Goal: Check status: Check status

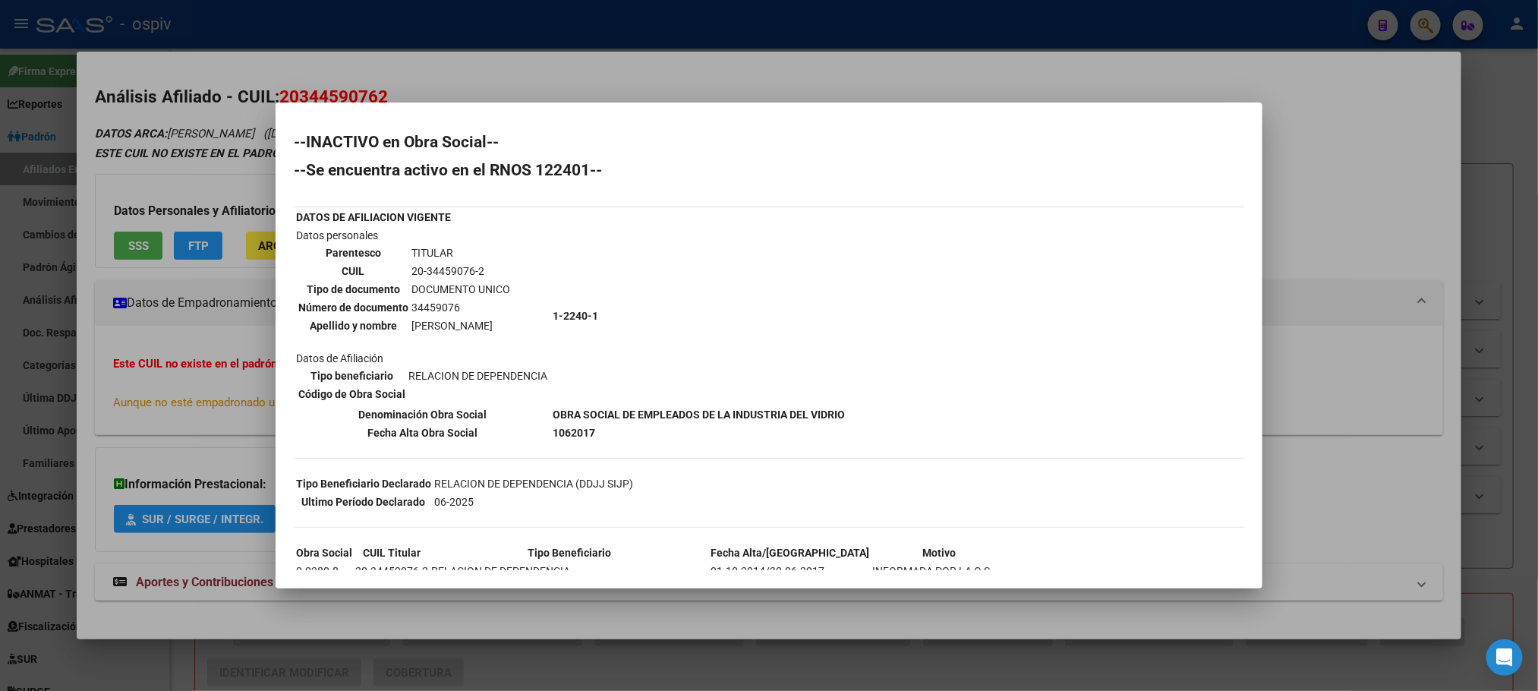
click at [459, 39] on div at bounding box center [769, 345] width 1538 height 691
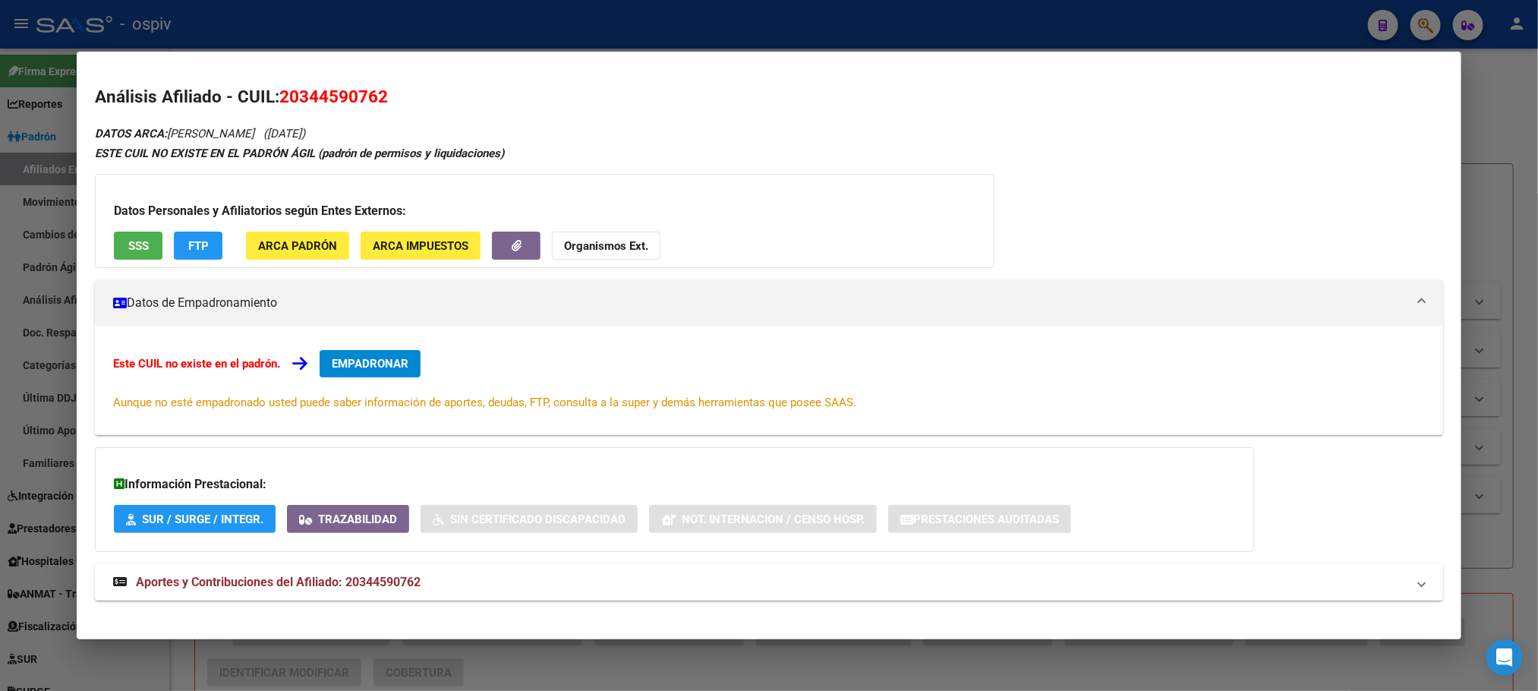
click at [458, 37] on div at bounding box center [769, 345] width 1538 height 691
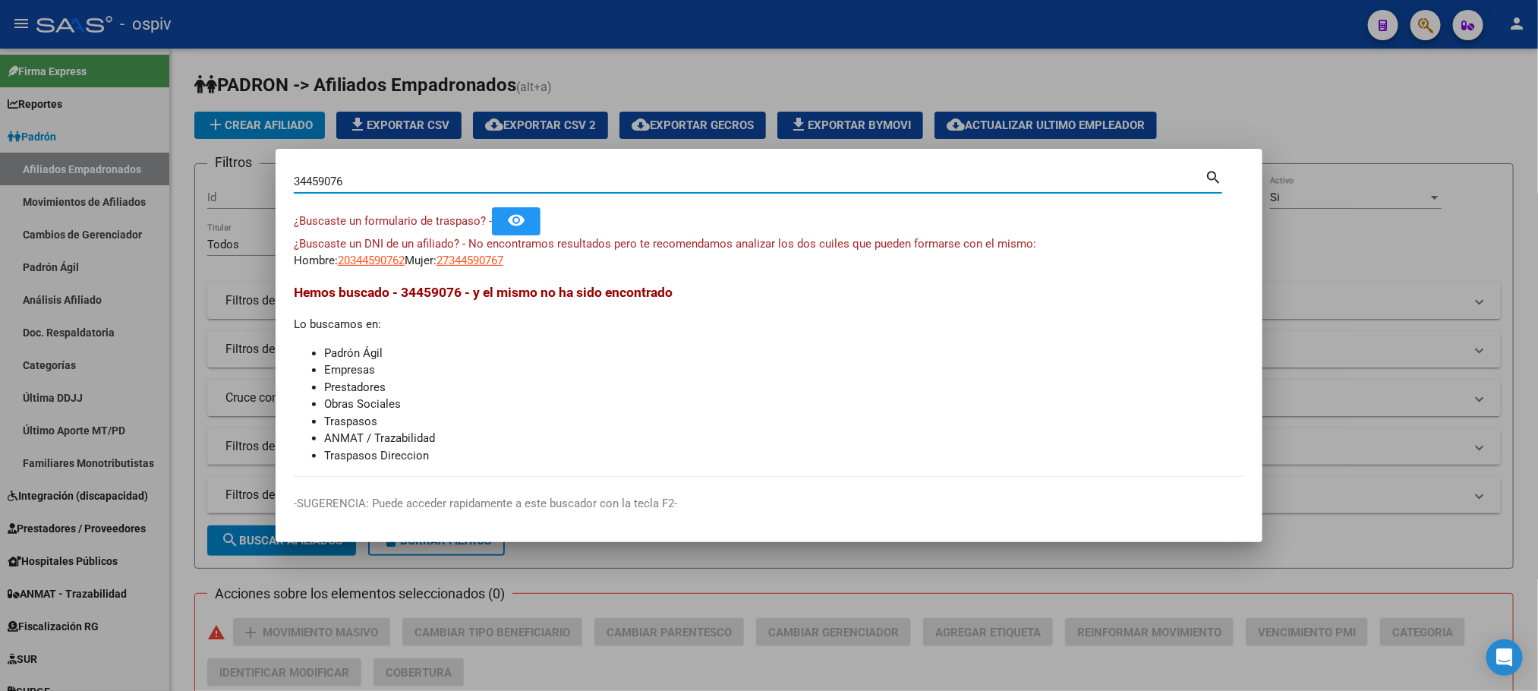
drag, startPoint x: 367, startPoint y: 183, endPoint x: 271, endPoint y: 167, distance: 97.0
click at [271, 167] on div "34459076 Buscar (apellido, dni, cuil, nro traspaso, cuit, obra social) search ¿…" at bounding box center [769, 345] width 1538 height 691
paste input "5792862"
type input "35792862"
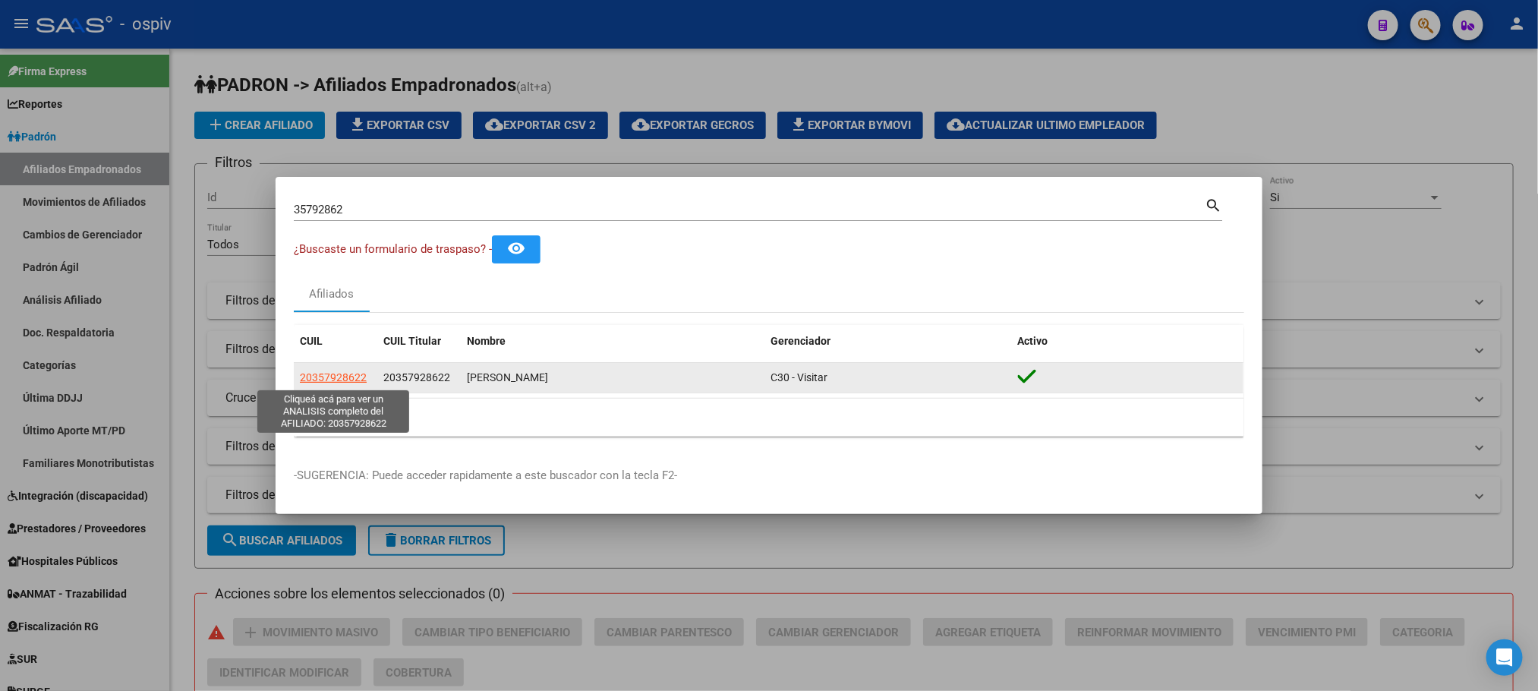
click at [349, 374] on span "20357928622" at bounding box center [333, 377] width 67 height 12
type textarea "20357928622"
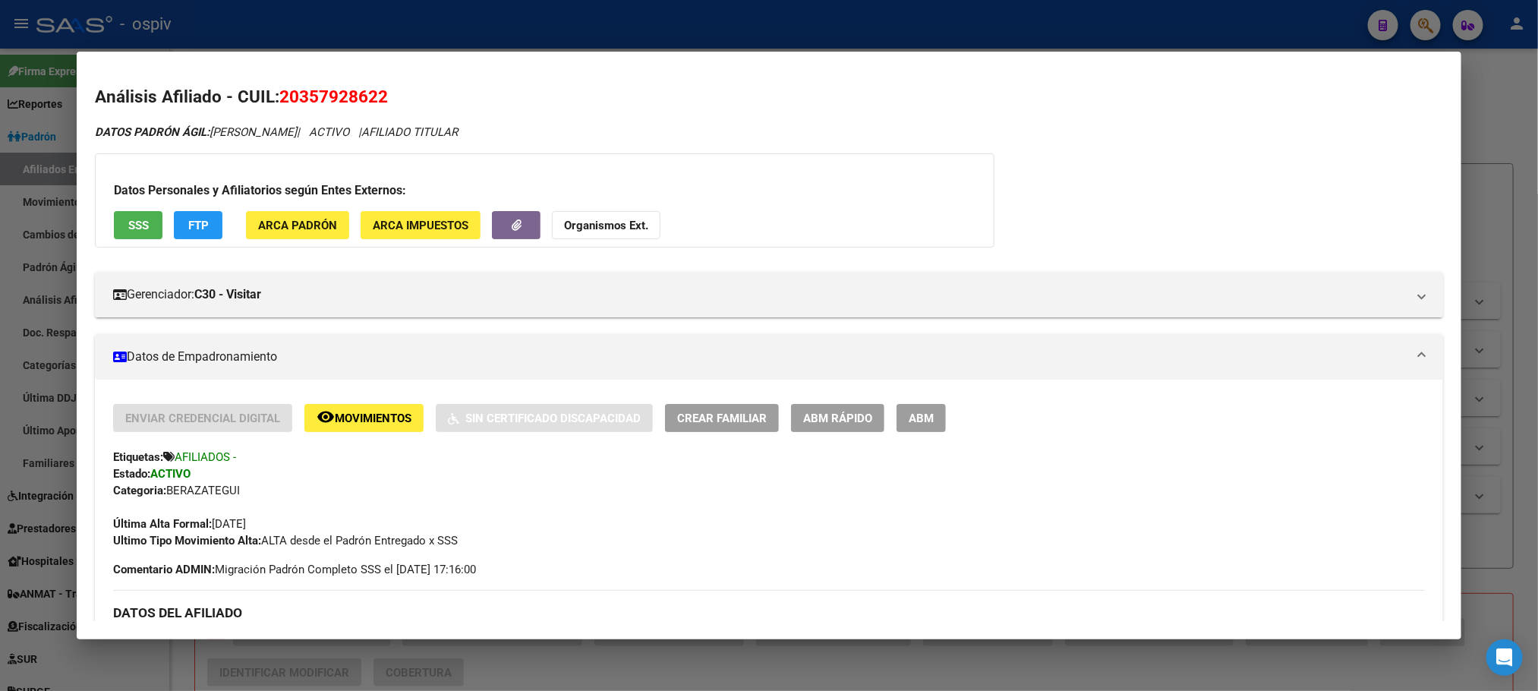
click at [433, 35] on div at bounding box center [769, 345] width 1538 height 691
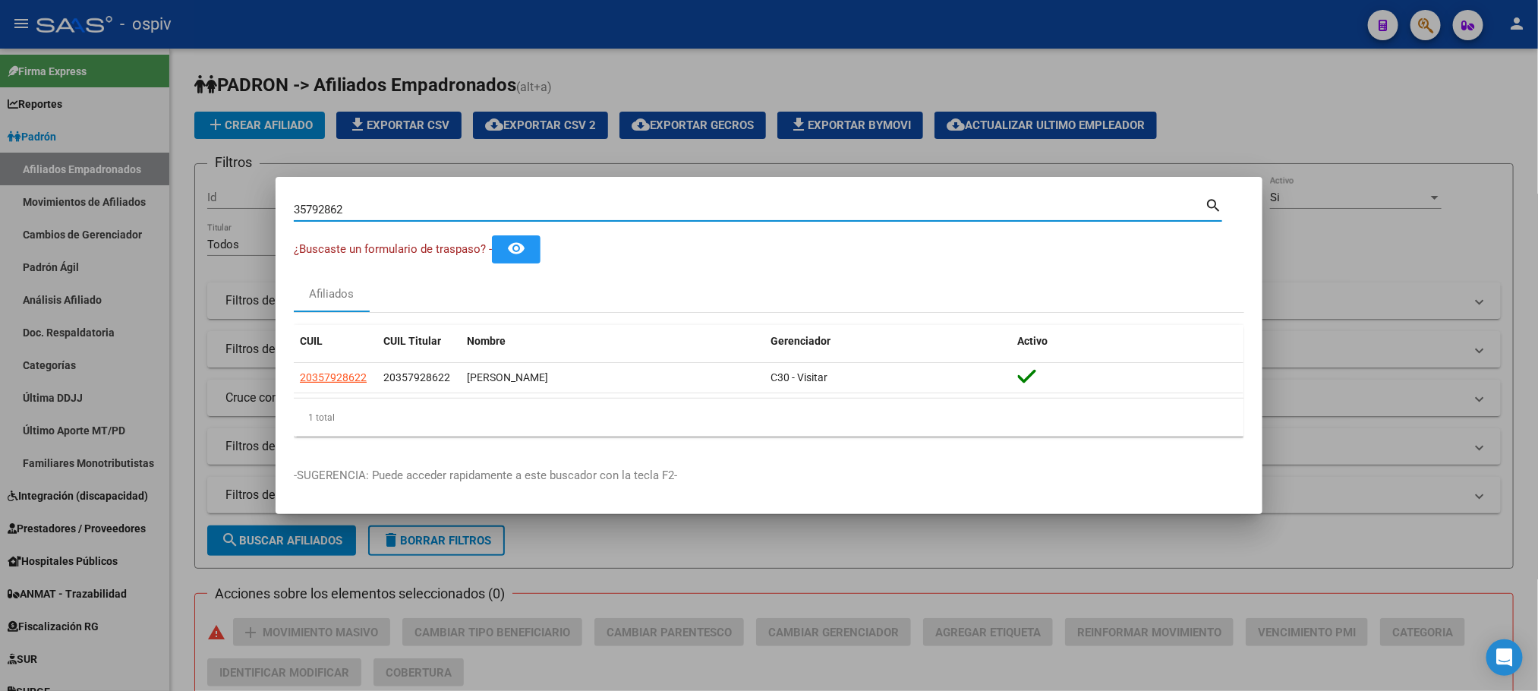
drag, startPoint x: 358, startPoint y: 213, endPoint x: 194, endPoint y: 223, distance: 164.3
click at [194, 223] on div "35792862 Buscar (apellido, dni, cuil, nro traspaso, cuit, obra social) search ¿…" at bounding box center [769, 345] width 1538 height 691
paste input "24083233"
type input "24083233"
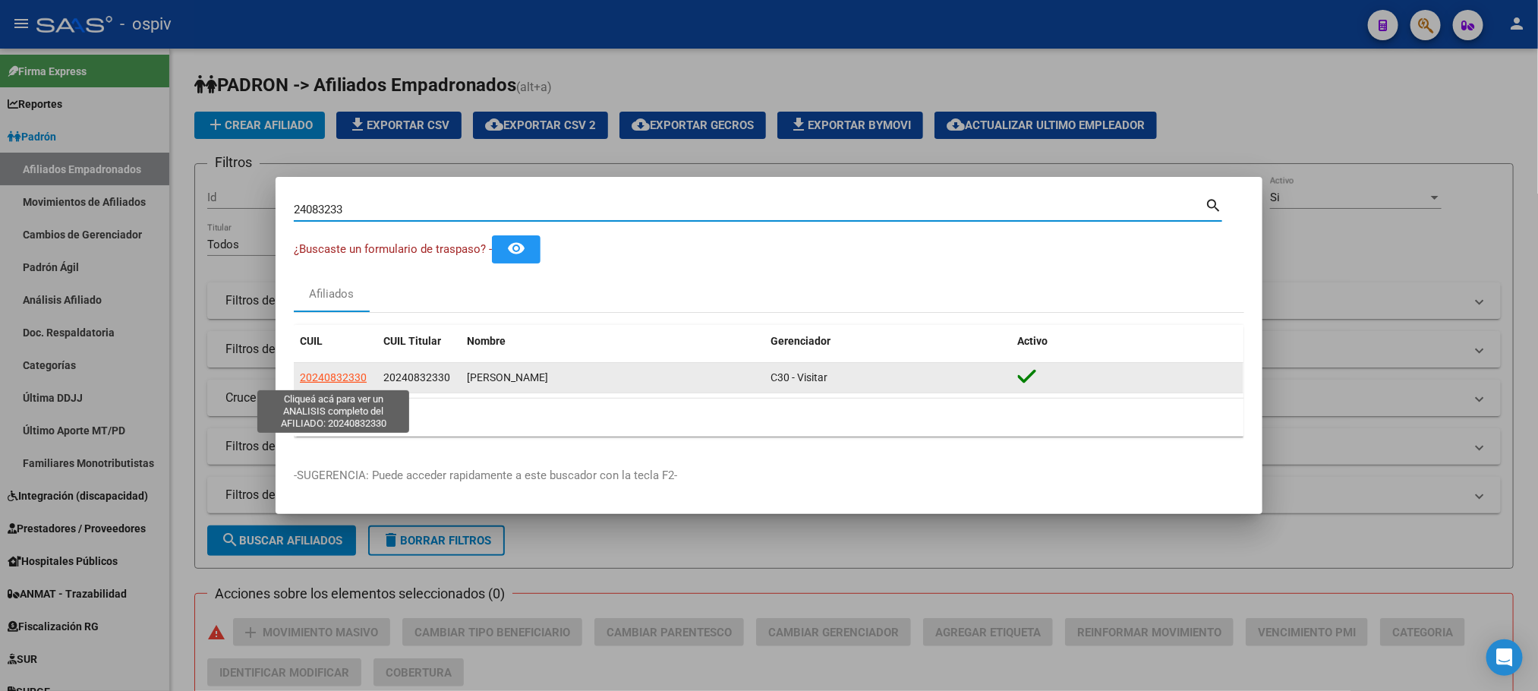
click at [326, 371] on span "20240832330" at bounding box center [333, 377] width 67 height 12
type textarea "20240832330"
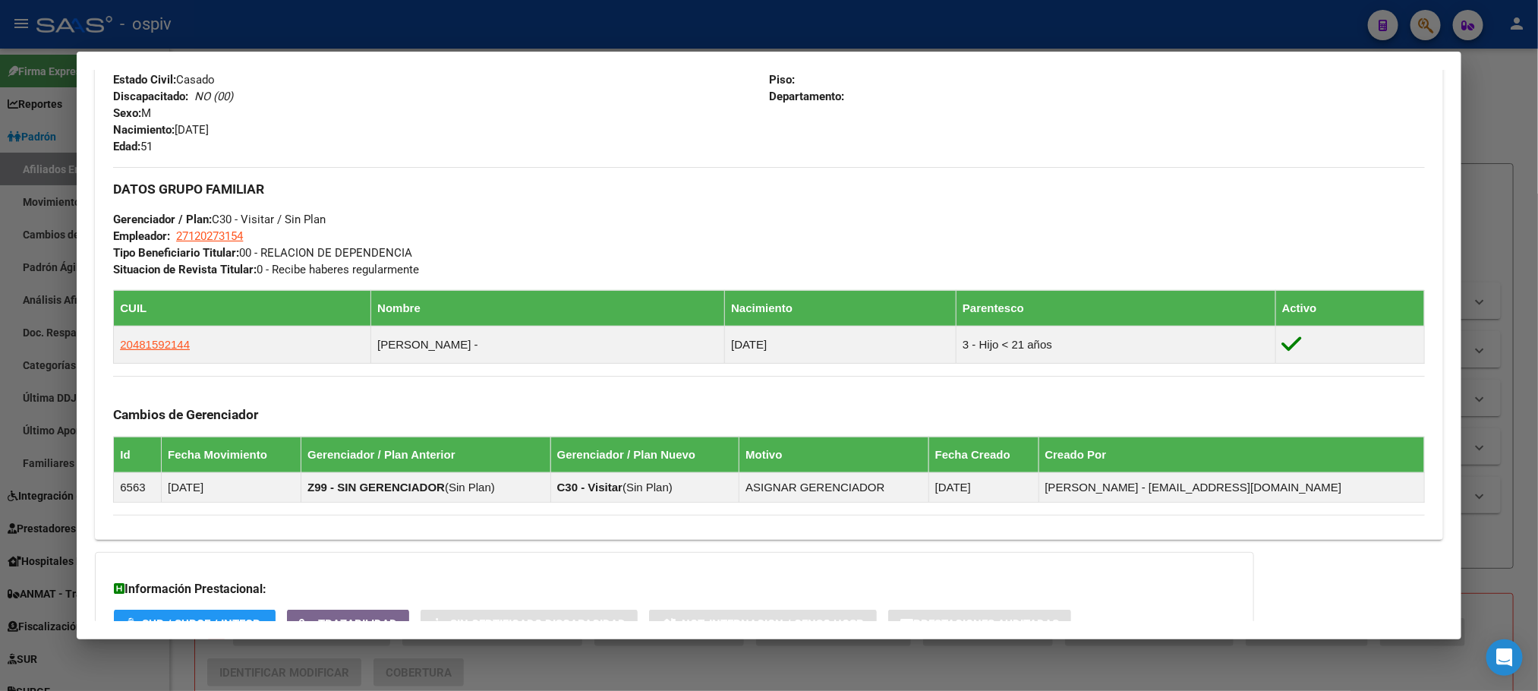
scroll to position [770, 0]
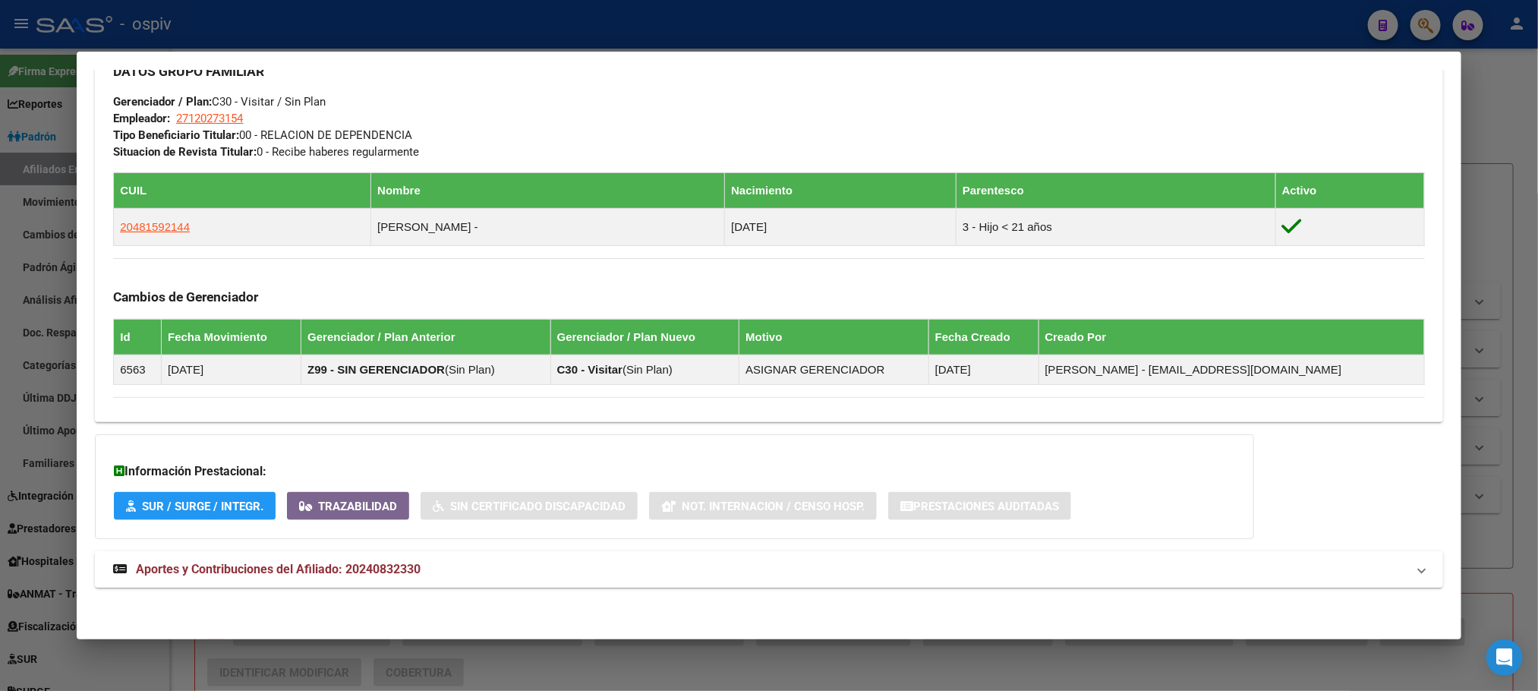
click at [387, 575] on span "Aportes y Contribuciones del Afiliado: 20240832330" at bounding box center [278, 569] width 285 height 14
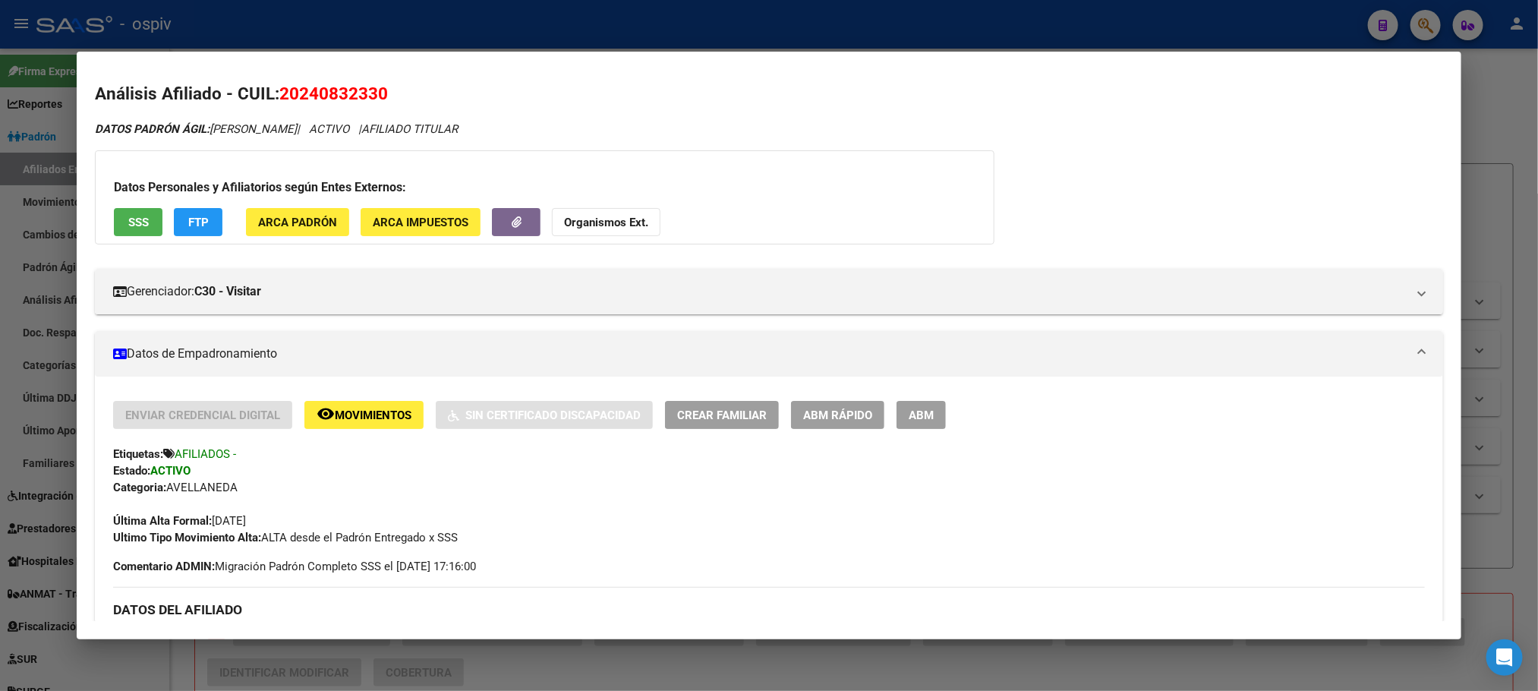
scroll to position [0, 0]
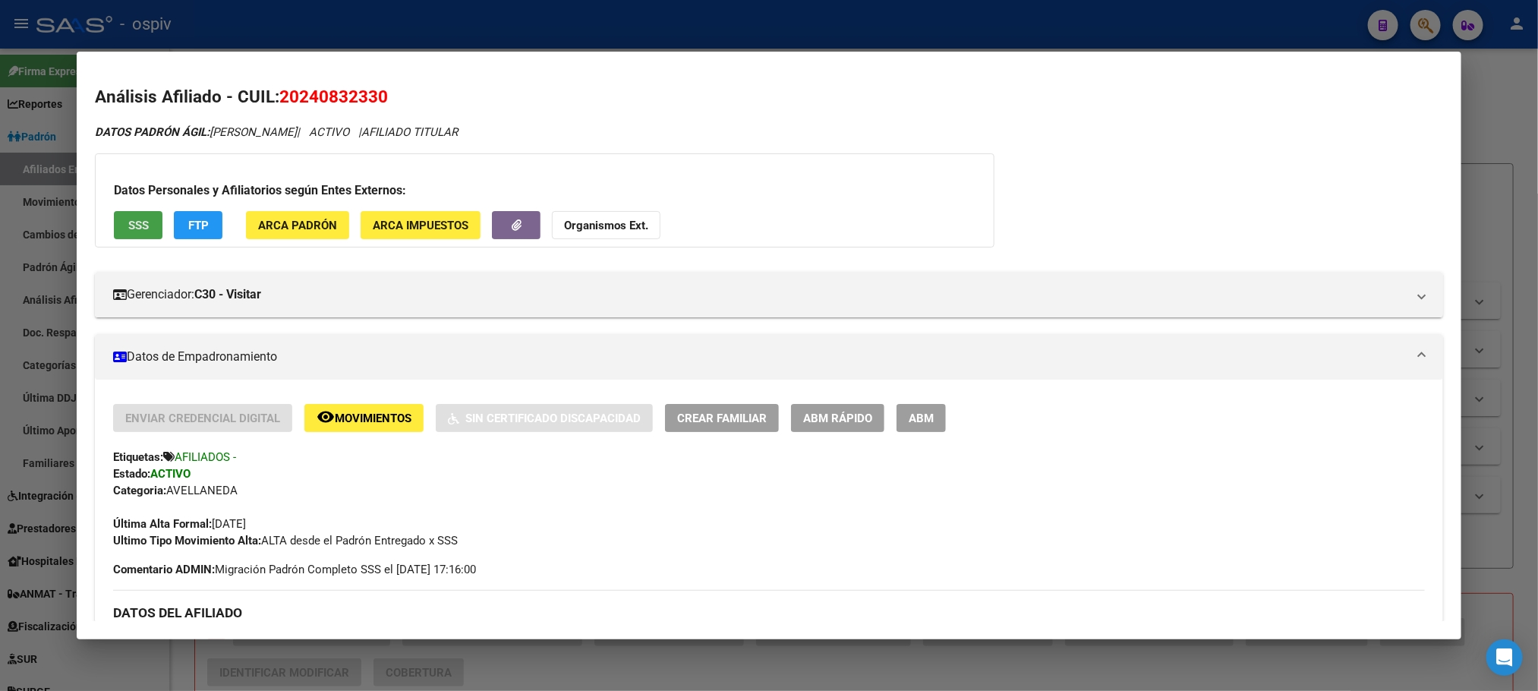
click at [139, 225] on span "SSS" at bounding box center [138, 226] width 20 height 14
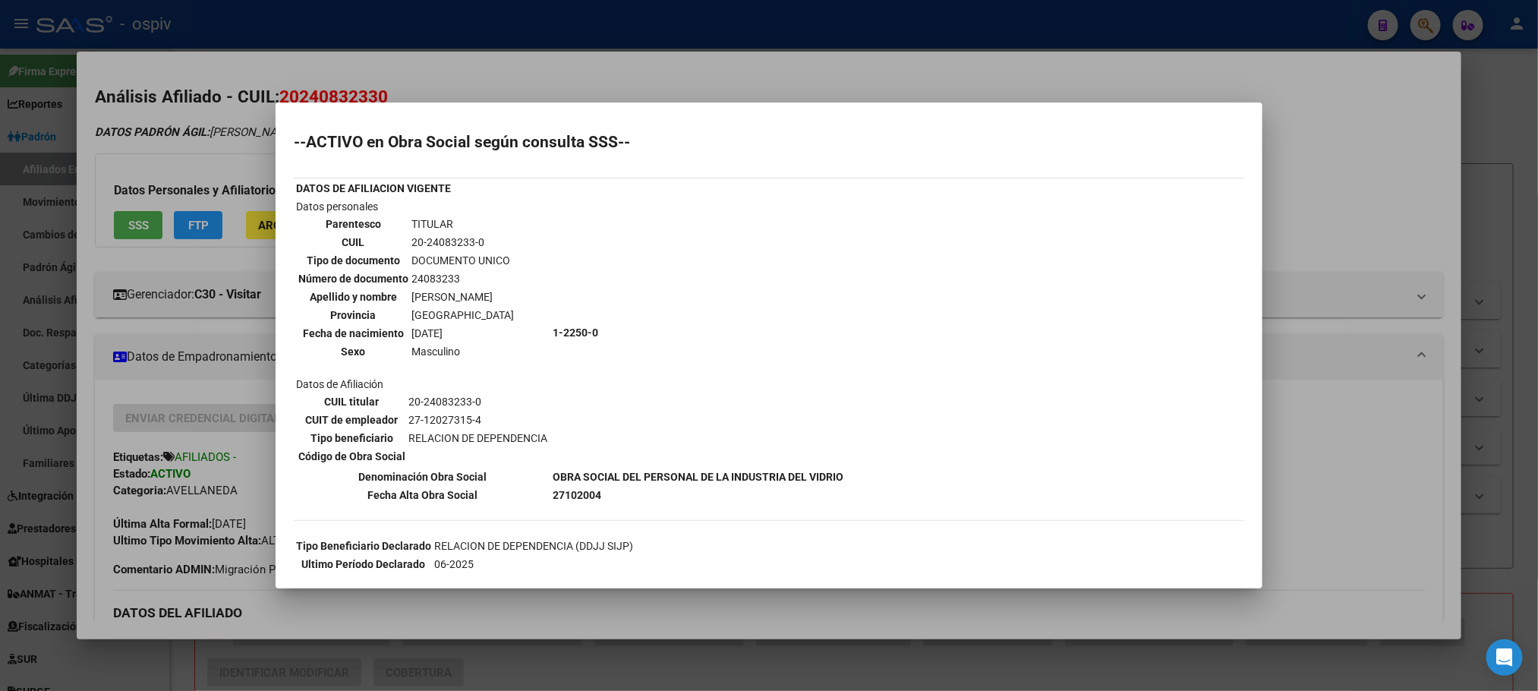
click at [818, 30] on div at bounding box center [769, 345] width 1538 height 691
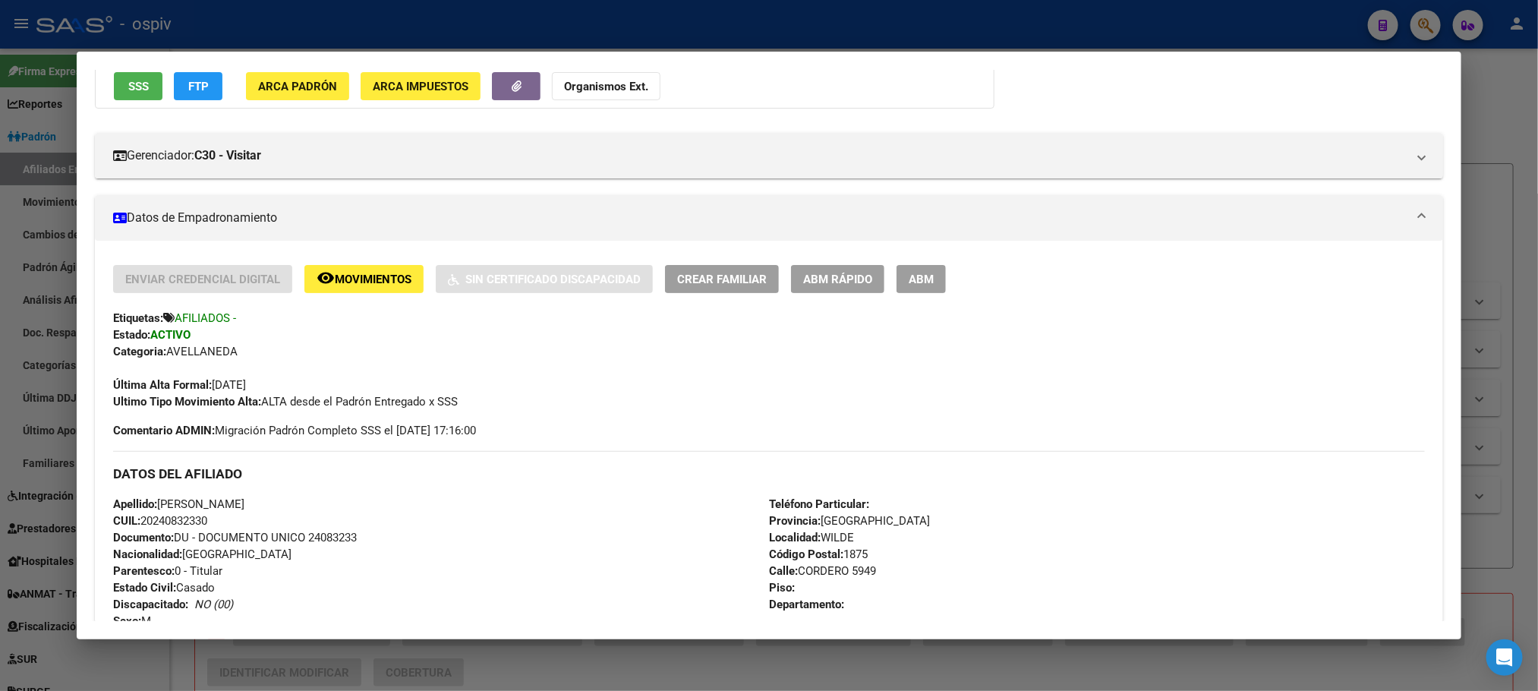
scroll to position [114, 0]
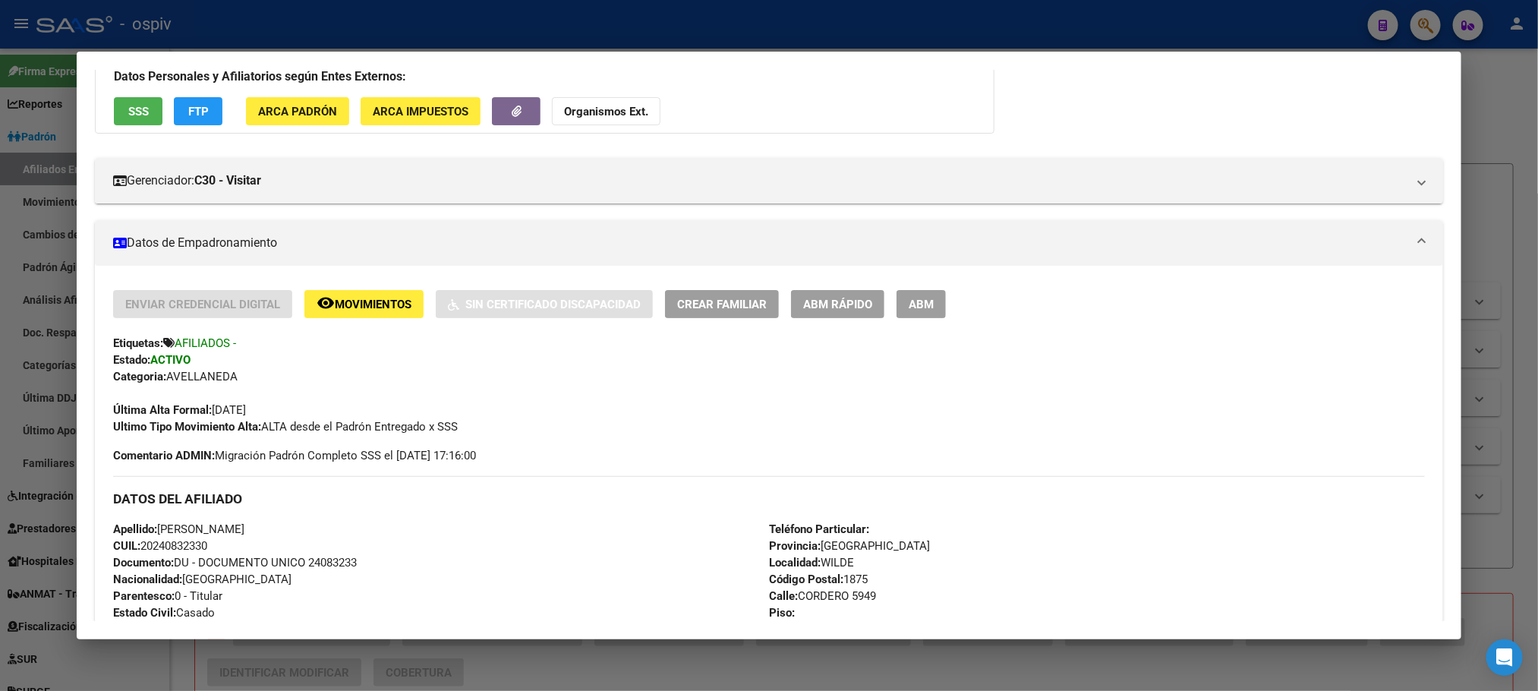
click at [510, 30] on div at bounding box center [769, 345] width 1538 height 691
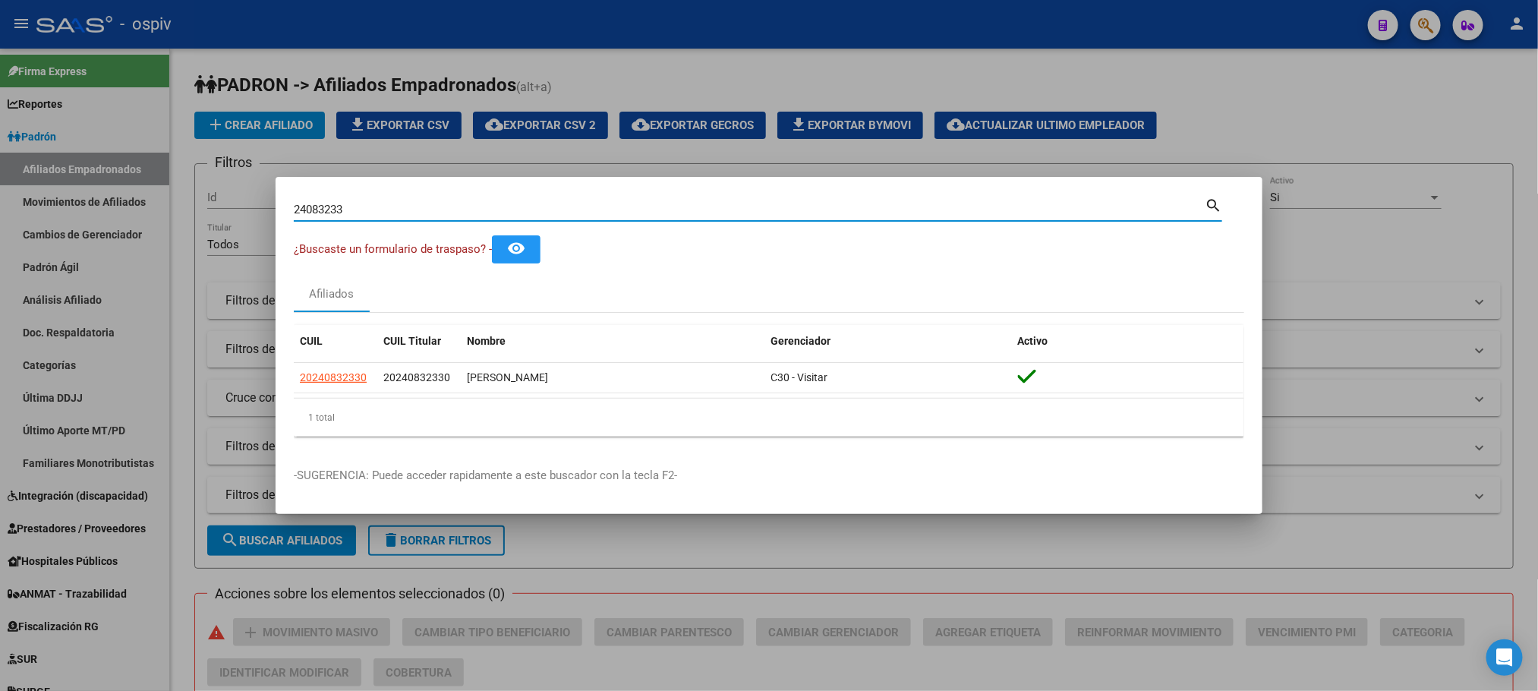
drag, startPoint x: 377, startPoint y: 215, endPoint x: 222, endPoint y: 201, distance: 155.5
click at [222, 201] on div "24083233 Buscar (apellido, dni, cuil, nro traspaso, cuit, obra social) search ¿…" at bounding box center [769, 345] width 1538 height 691
paste input "35792862"
type input "35792862"
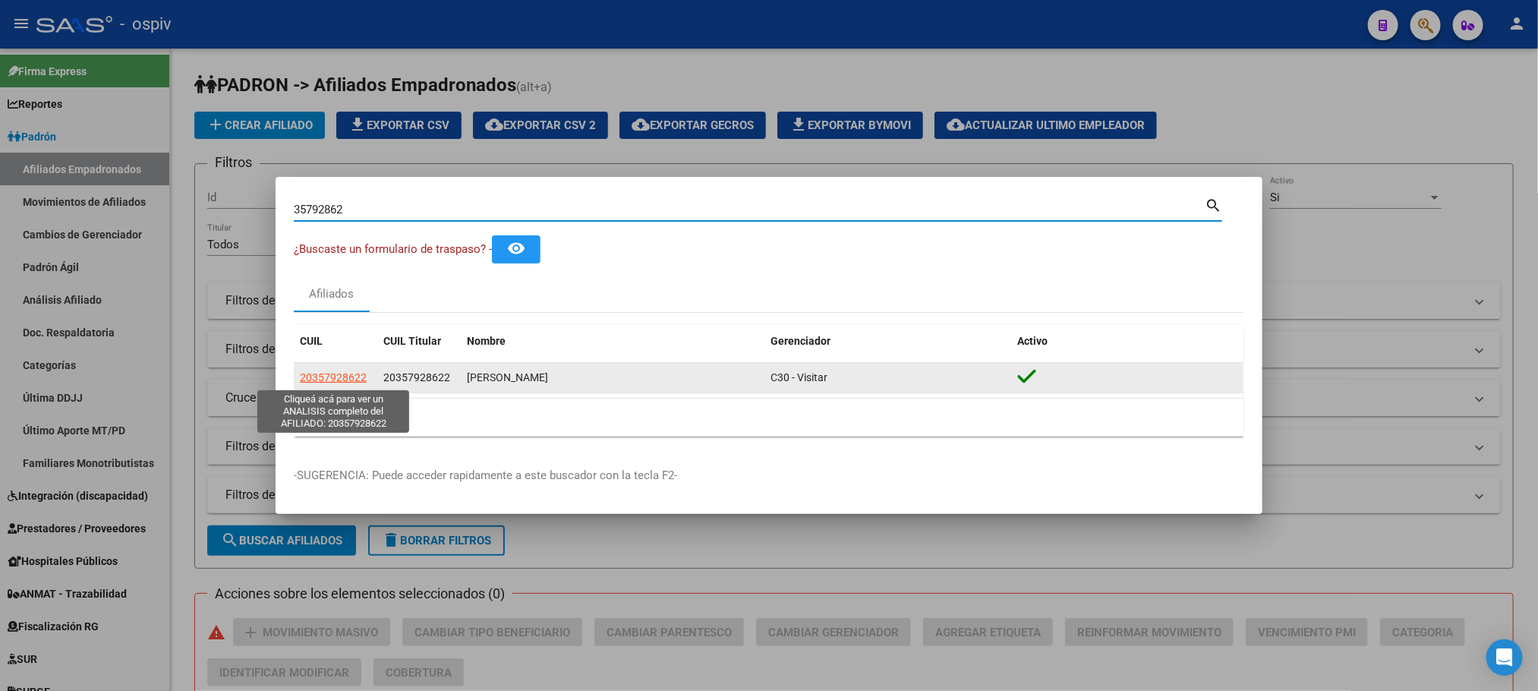
click at [345, 372] on span "20357928622" at bounding box center [333, 377] width 67 height 12
type textarea "20357928622"
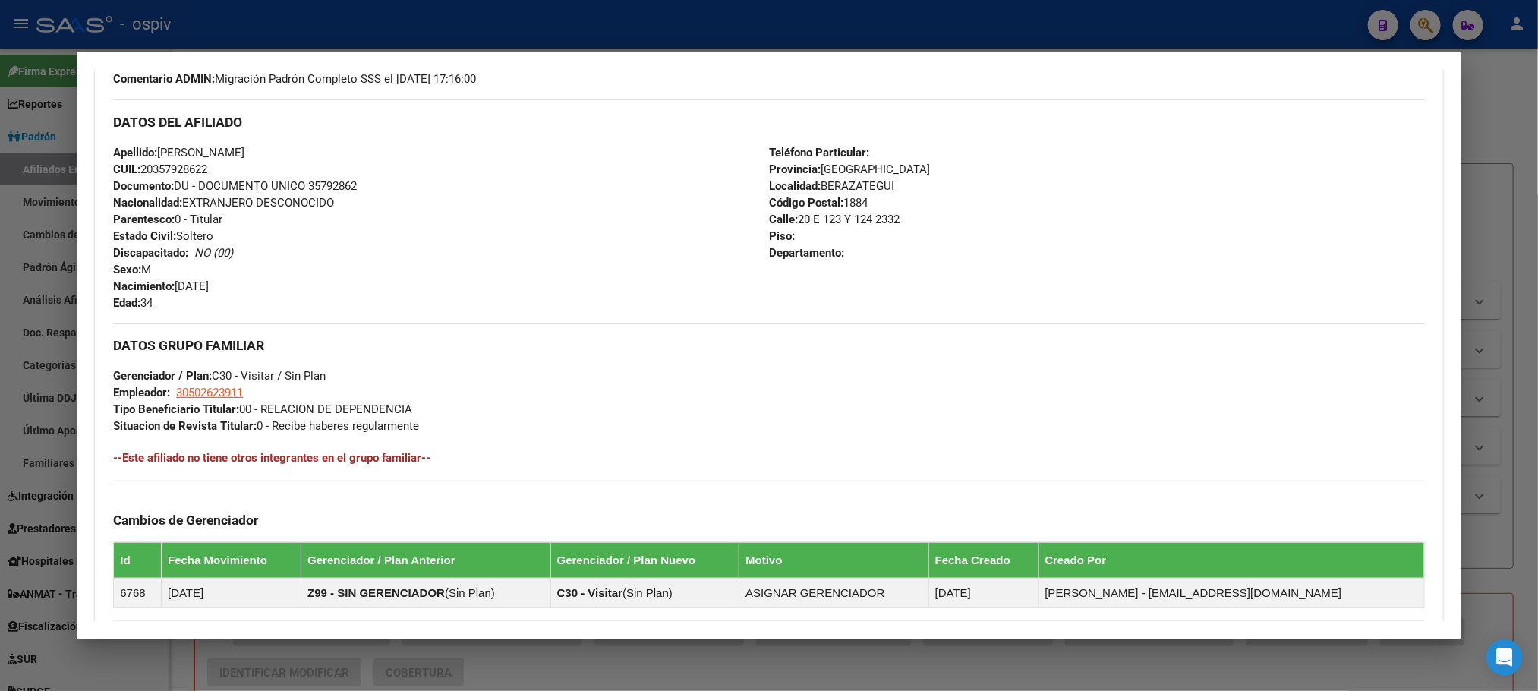
scroll to position [717, 0]
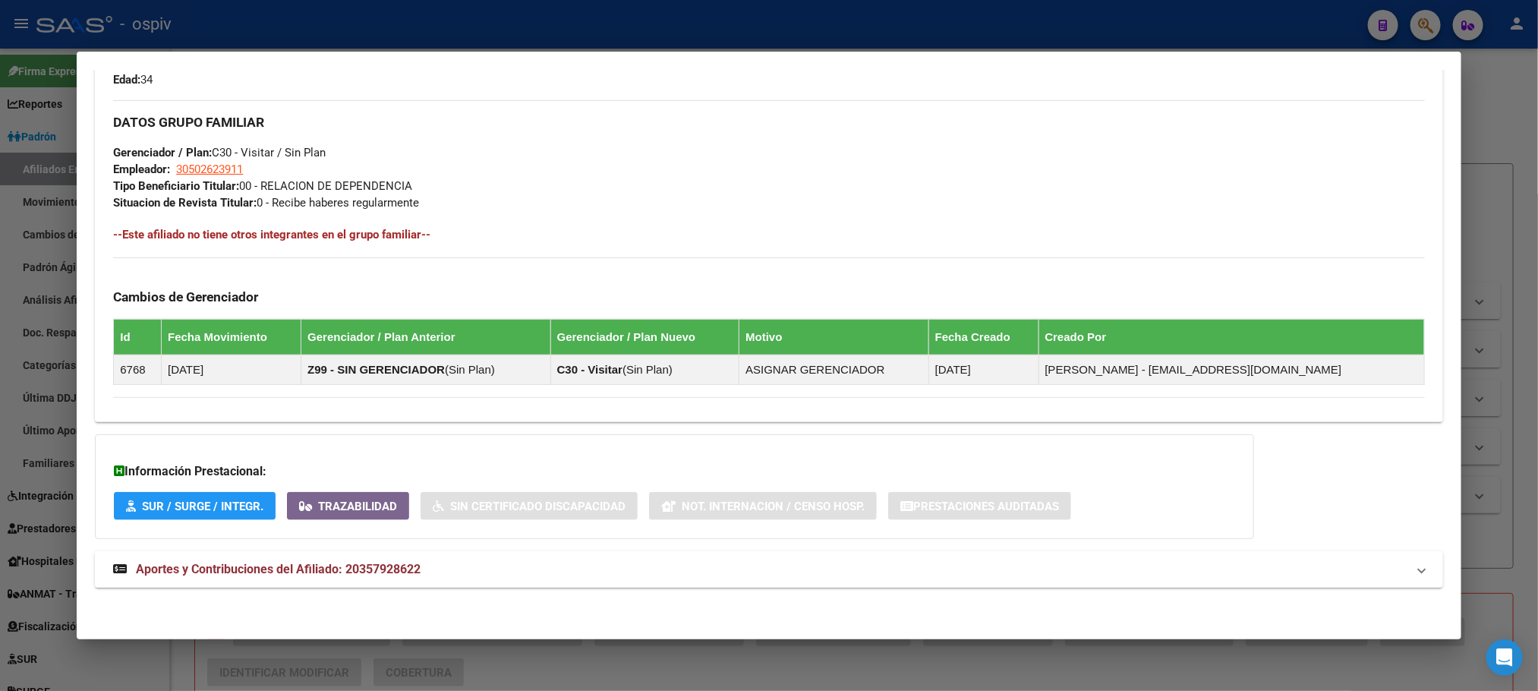
click at [337, 562] on span "Aportes y Contribuciones del Afiliado: 20357928622" at bounding box center [278, 569] width 285 height 14
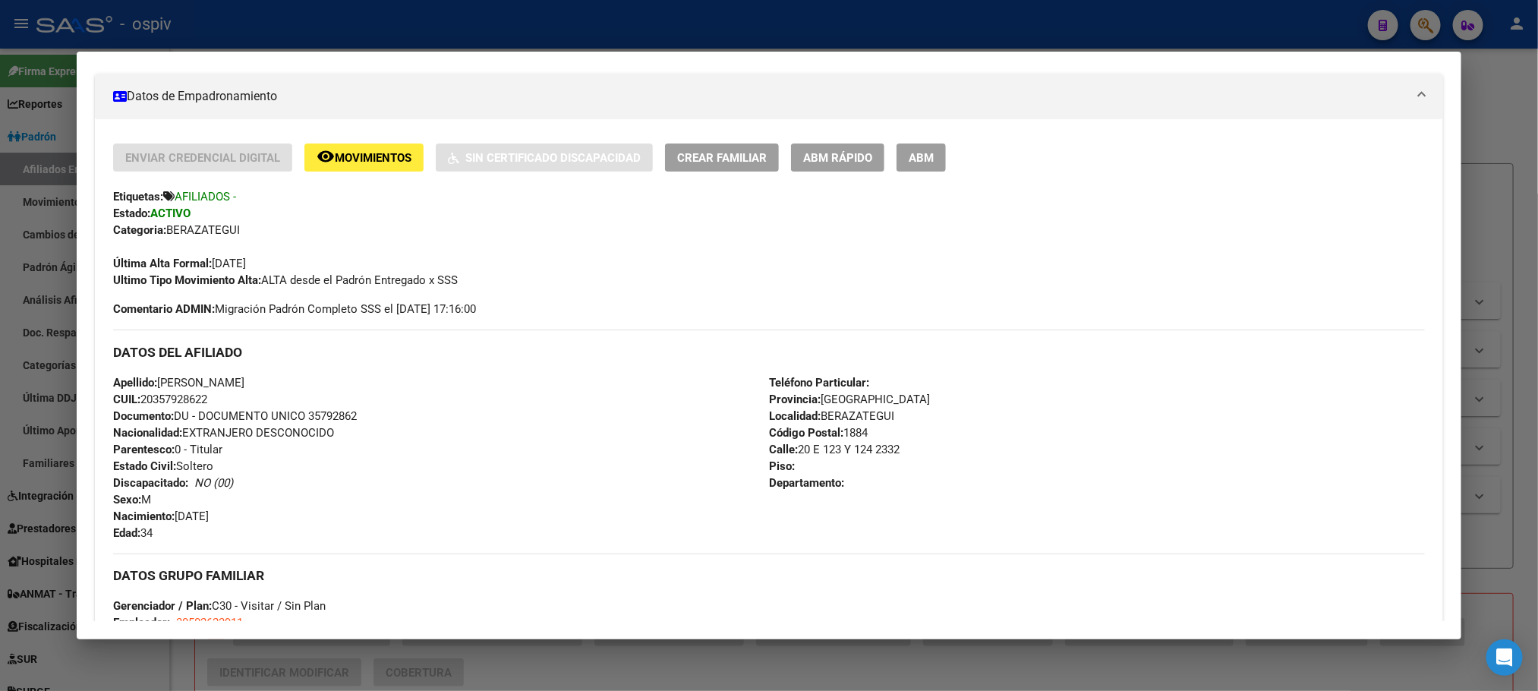
scroll to position [0, 0]
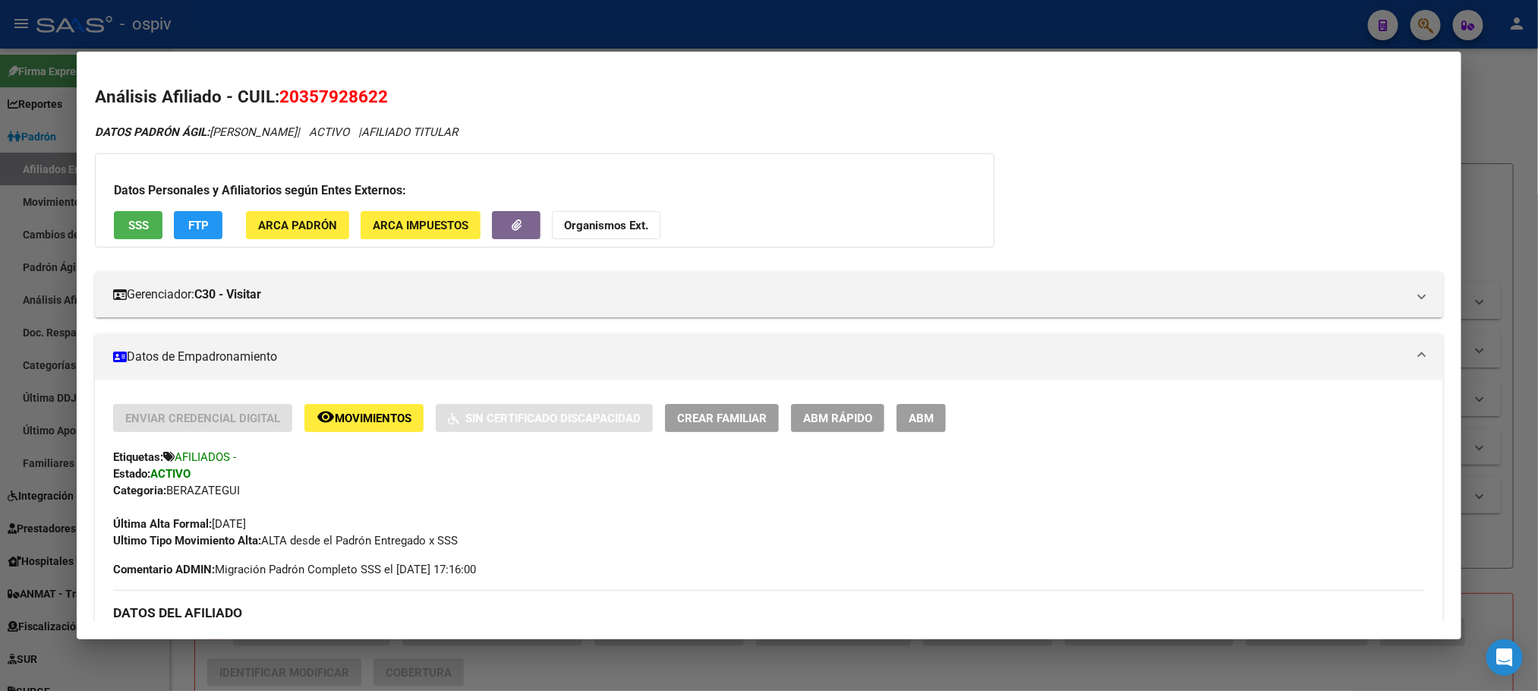
click at [135, 221] on span "SSS" at bounding box center [138, 226] width 20 height 14
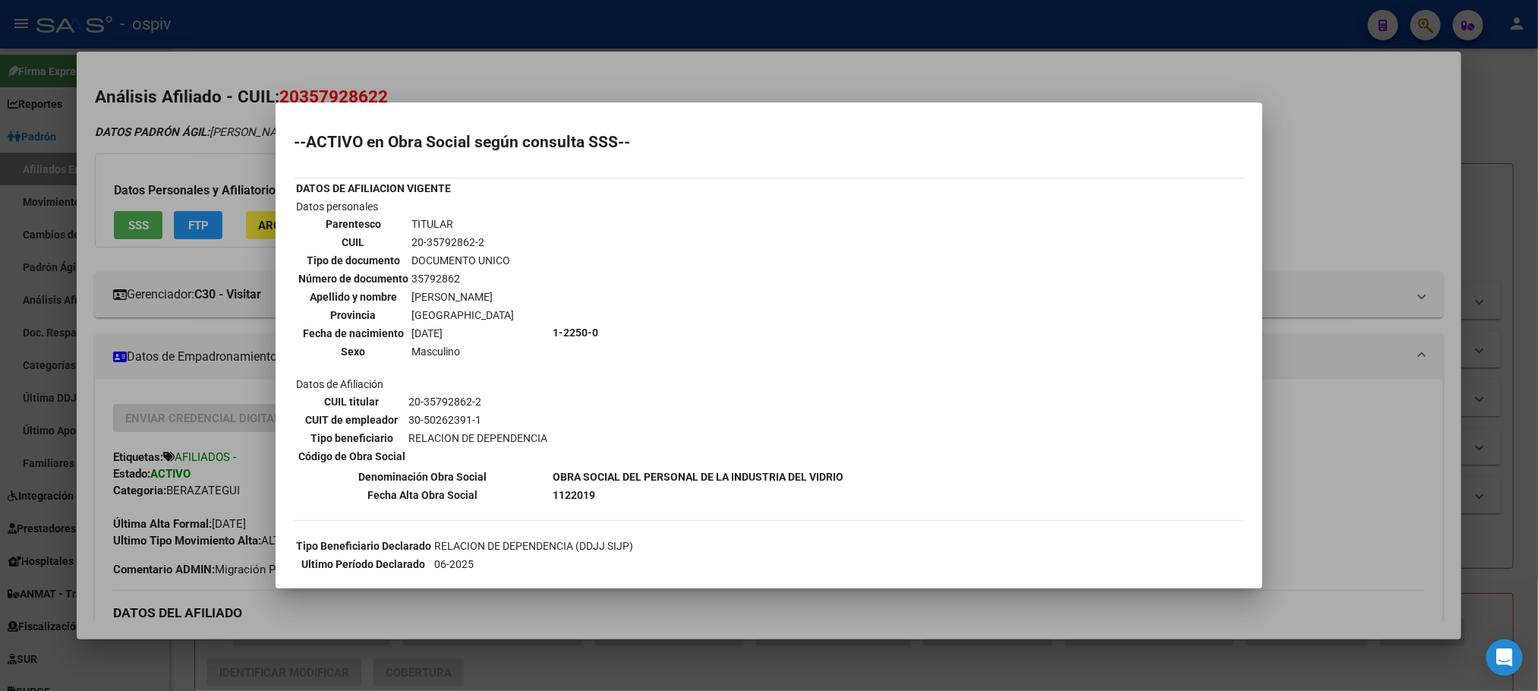
click at [531, 23] on div at bounding box center [769, 345] width 1538 height 691
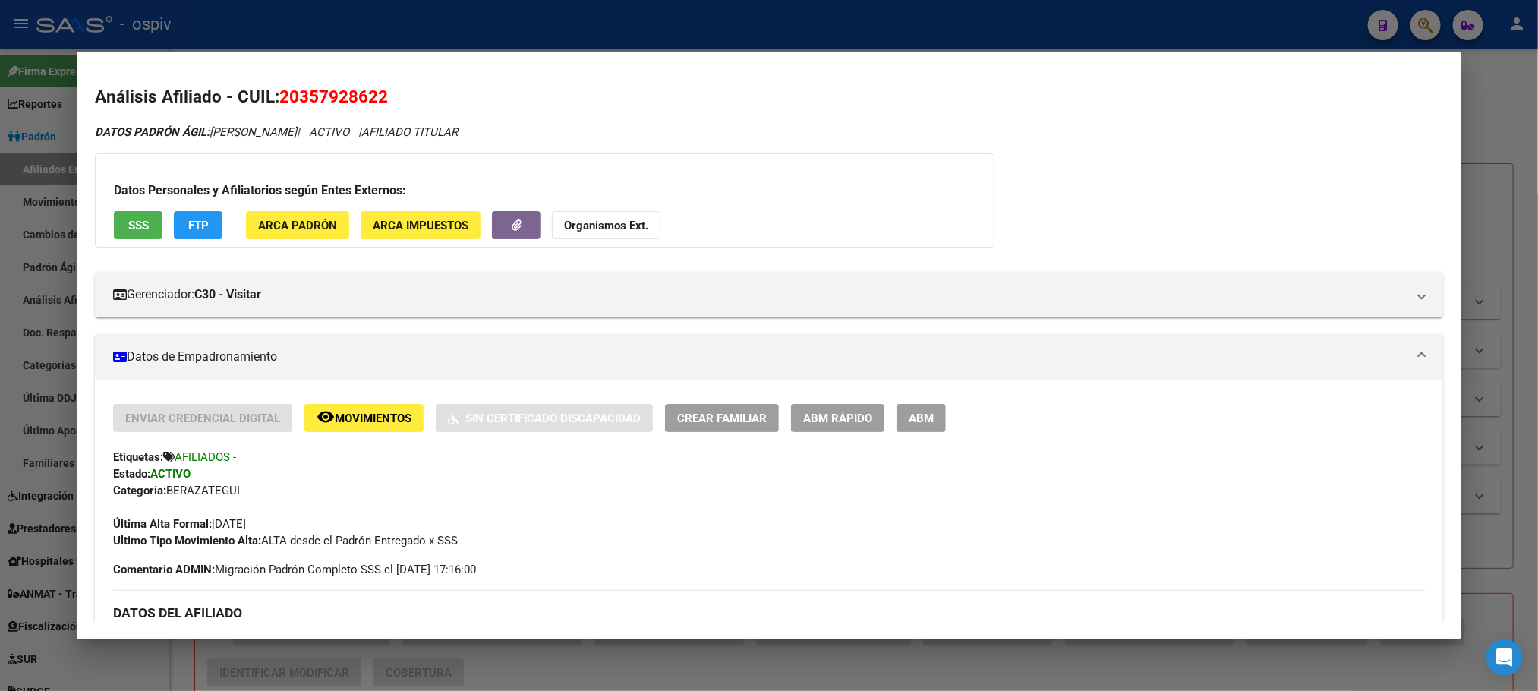
click at [677, 20] on div at bounding box center [769, 345] width 1538 height 691
